Goal: Submit feedback/report problem: Submit feedback/report problem

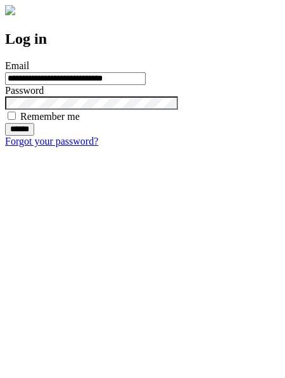
type input "**********"
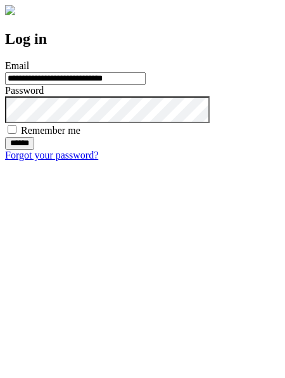
click at [34, 150] on input "******" at bounding box center [19, 143] width 29 height 13
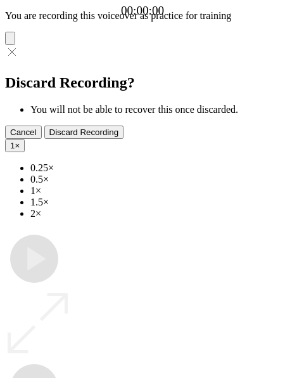
type input "**********"
